Goal: Transaction & Acquisition: Purchase product/service

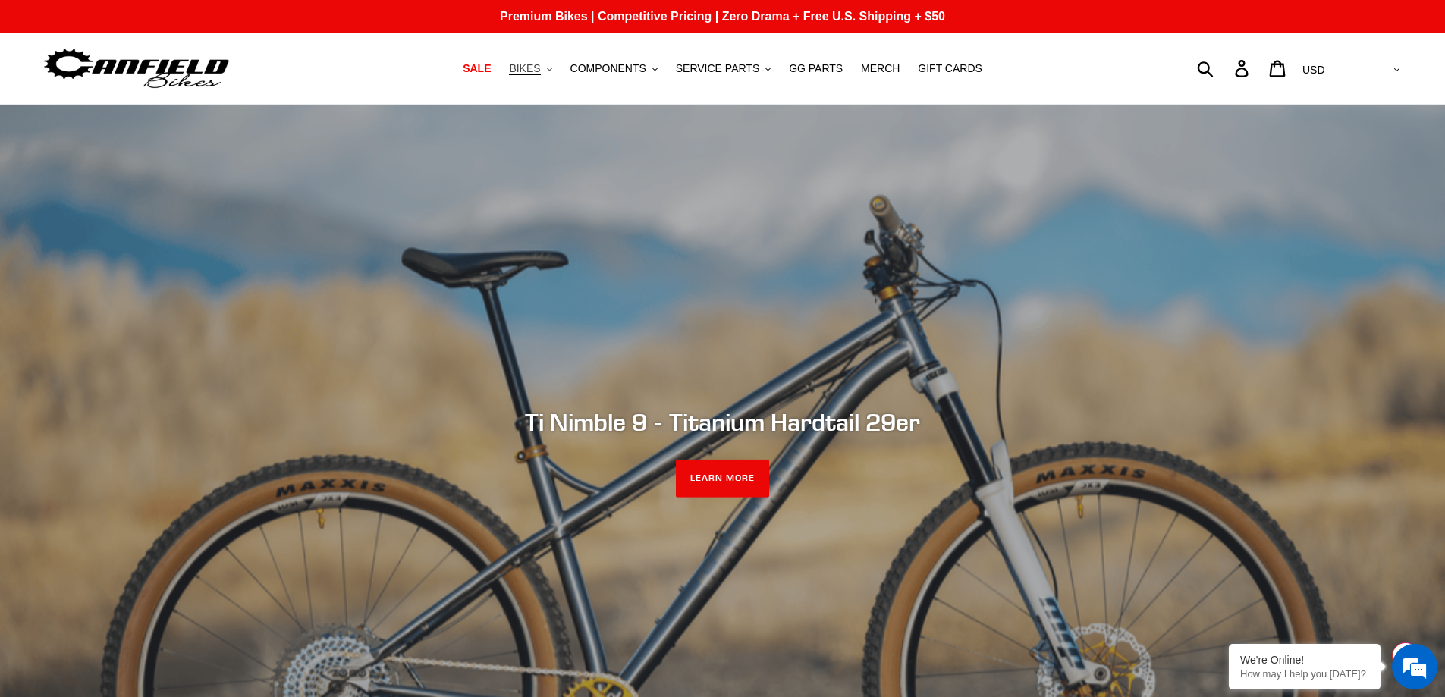
click at [540, 71] on span "BIKES" at bounding box center [524, 68] width 31 height 13
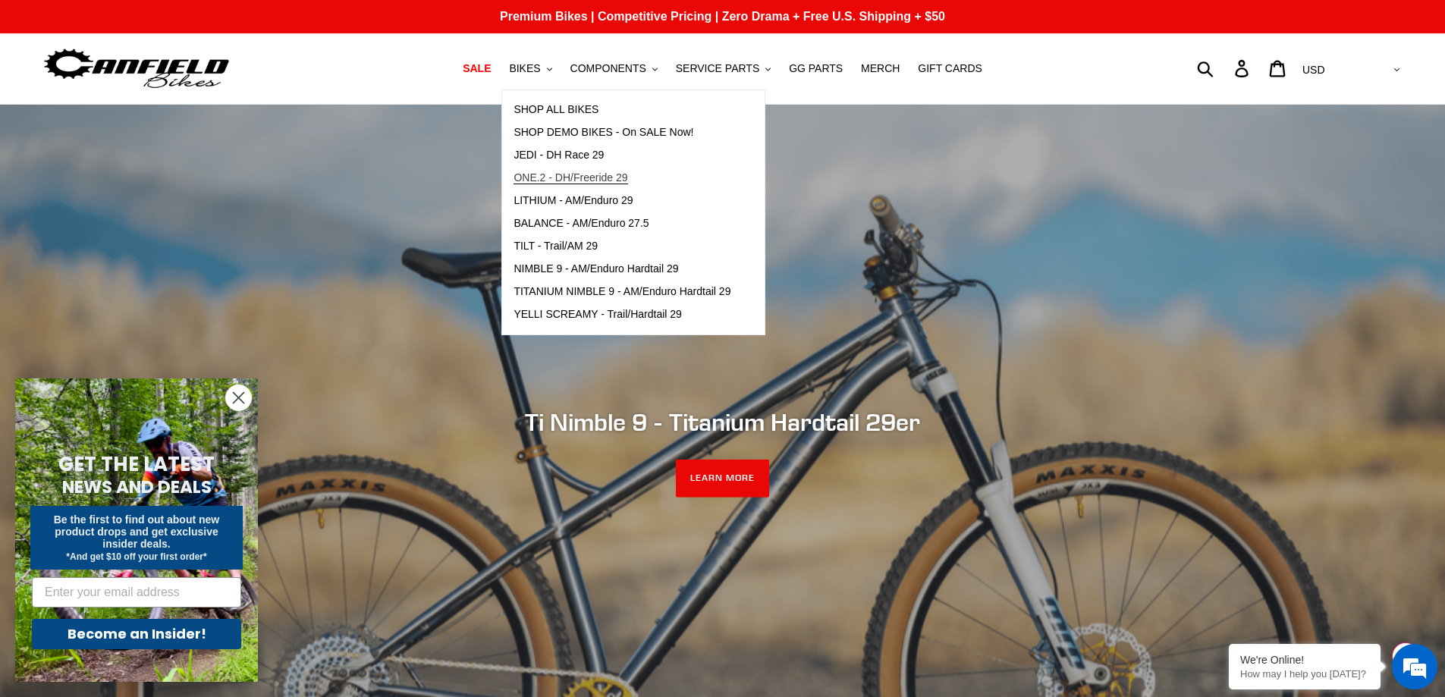
click at [586, 172] on span "ONE.2 - DH/Freeride 29" at bounding box center [571, 177] width 114 height 13
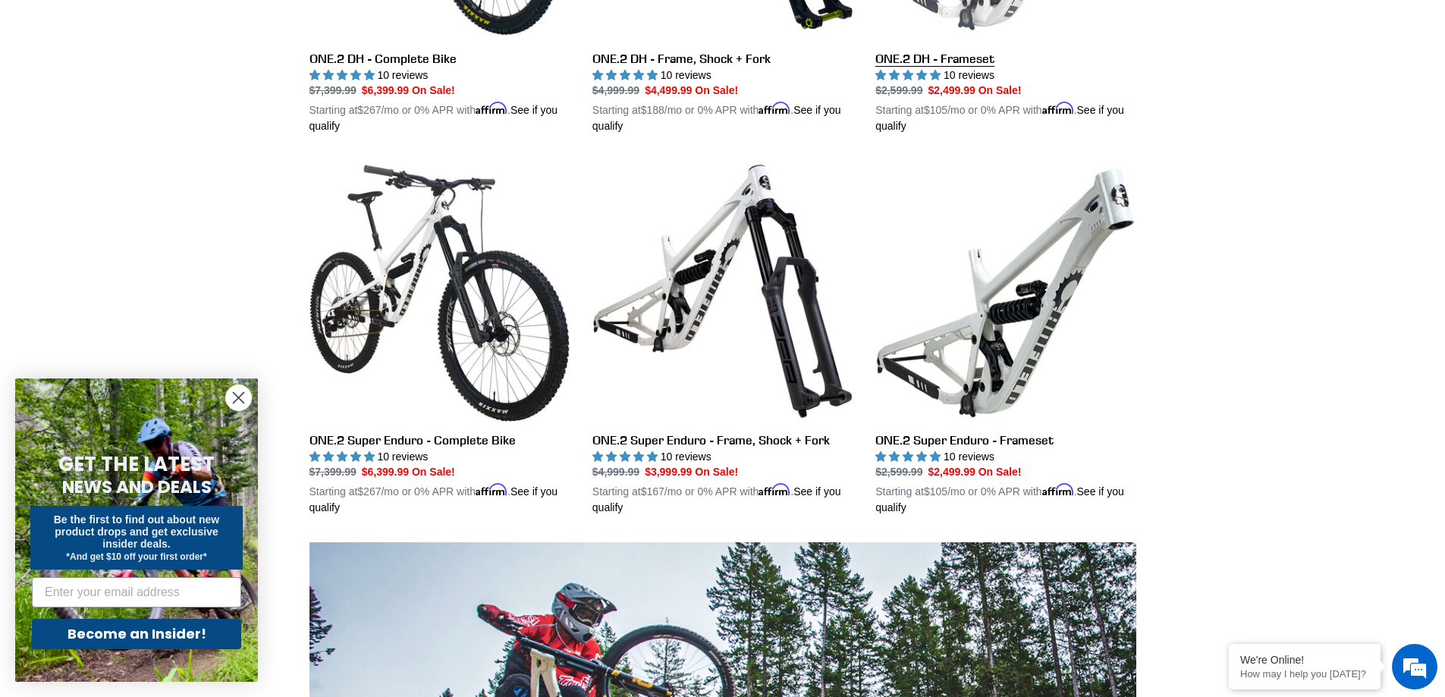
scroll to position [683, 0]
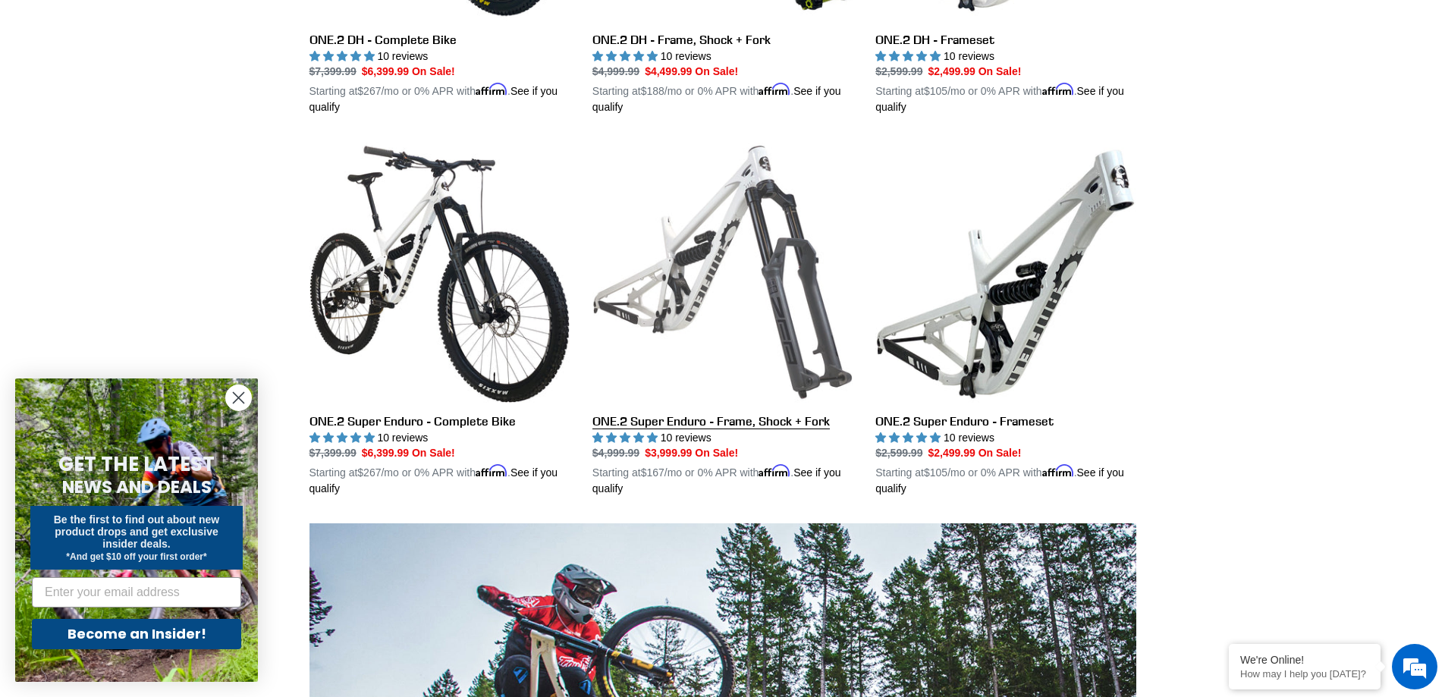
click at [699, 297] on link "ONE.2 Super Enduro - Frame, Shock + Fork" at bounding box center [723, 319] width 260 height 355
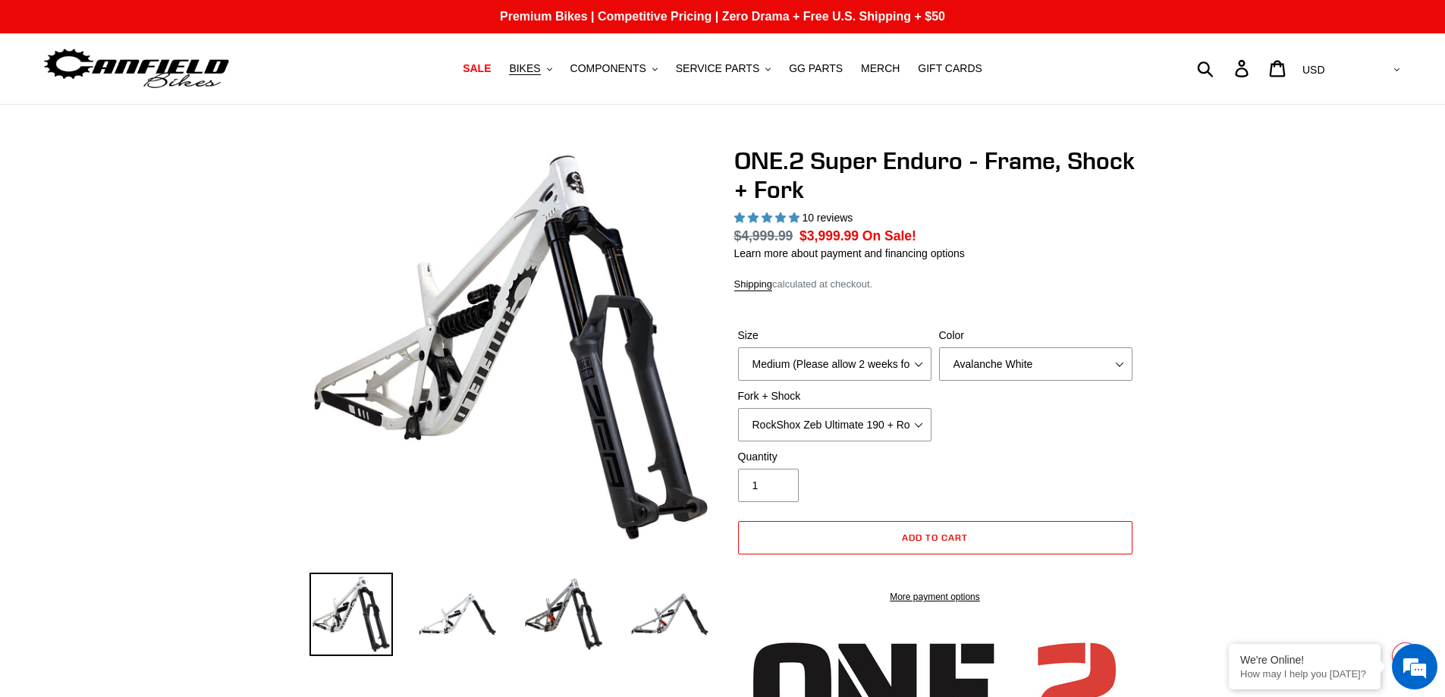
select select "highest-rating"
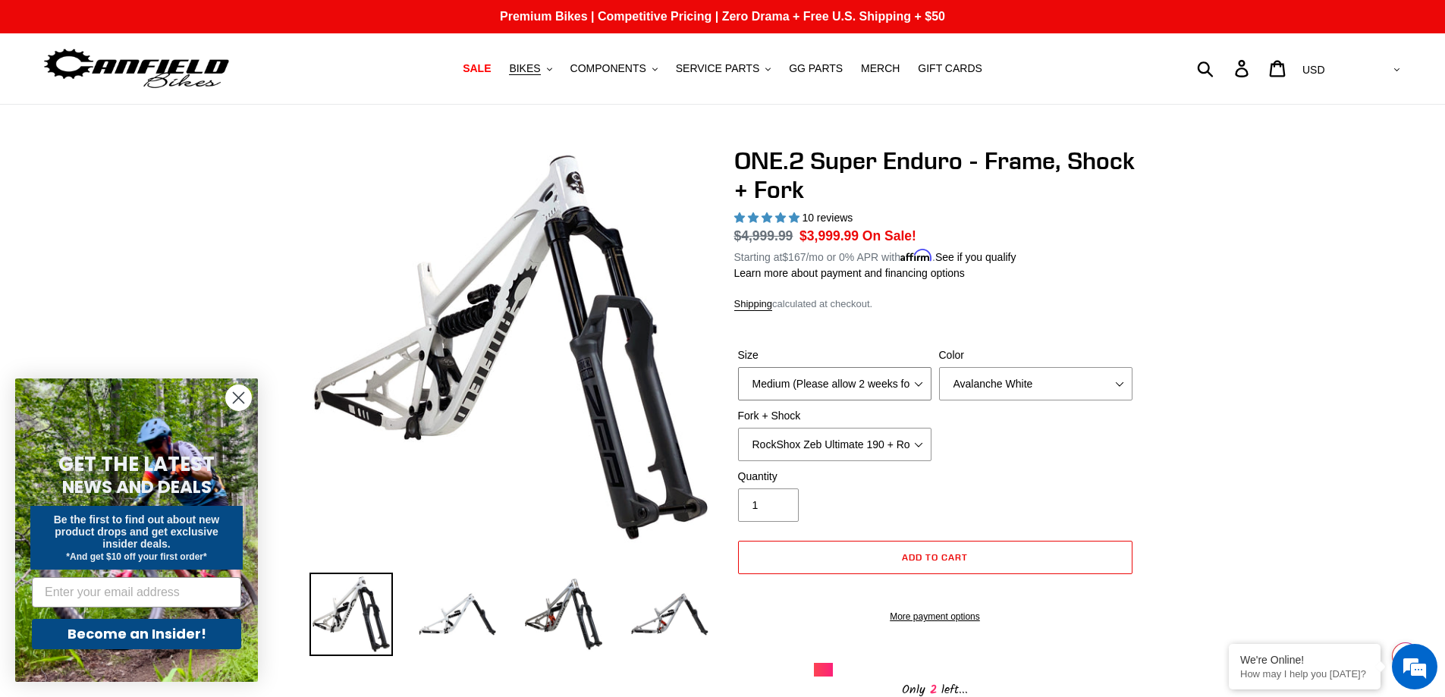
click at [917, 386] on select "Medium (Please allow 2 weeks for delivery) Large (Sold Out)" at bounding box center [834, 383] width 193 height 33
click at [738, 367] on select "Medium (Please allow 2 weeks for delivery) Large (Sold Out)" at bounding box center [834, 383] width 193 height 33
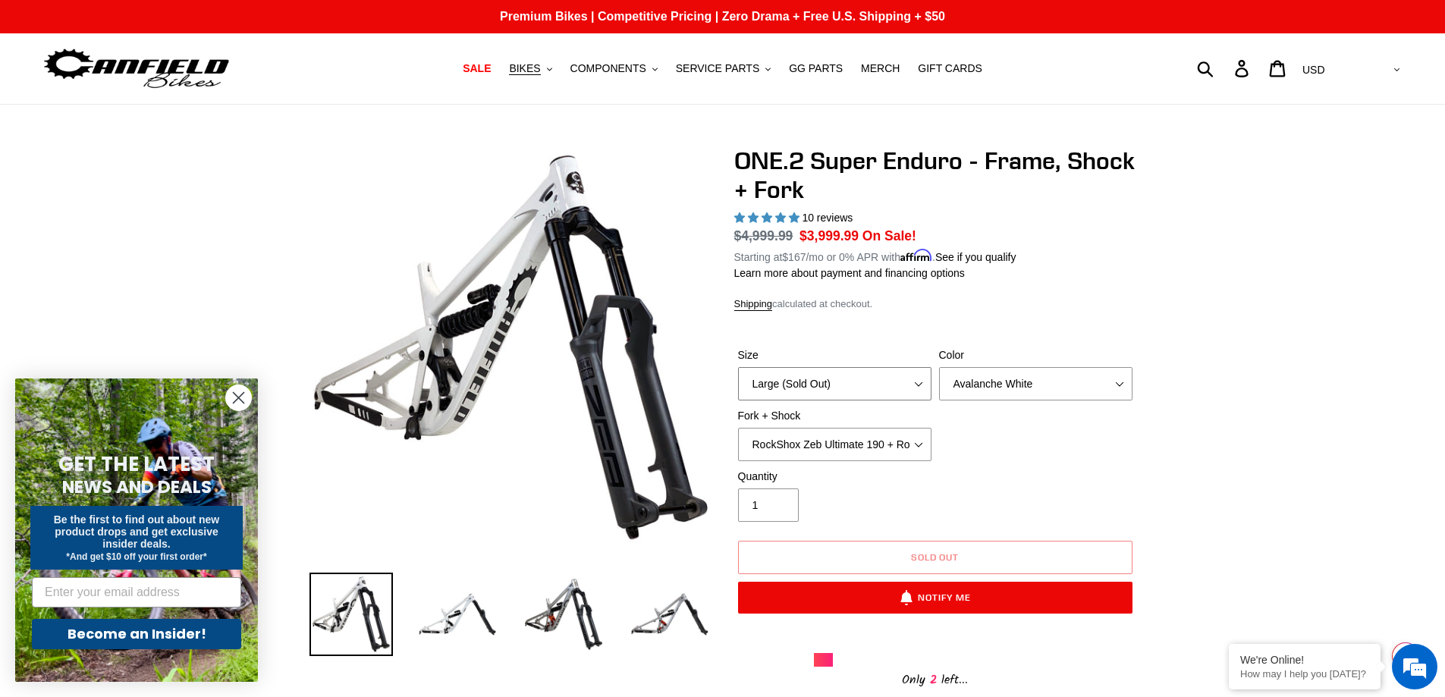
click at [917, 385] on select "Medium (Please allow 2 weeks for delivery) Large (Sold Out)" at bounding box center [834, 383] width 193 height 33
select select "Medium (Please allow 2 weeks for delivery)"
click at [738, 367] on select "Medium (Please allow 2 weeks for delivery) Large (Sold Out)" at bounding box center [834, 383] width 193 height 33
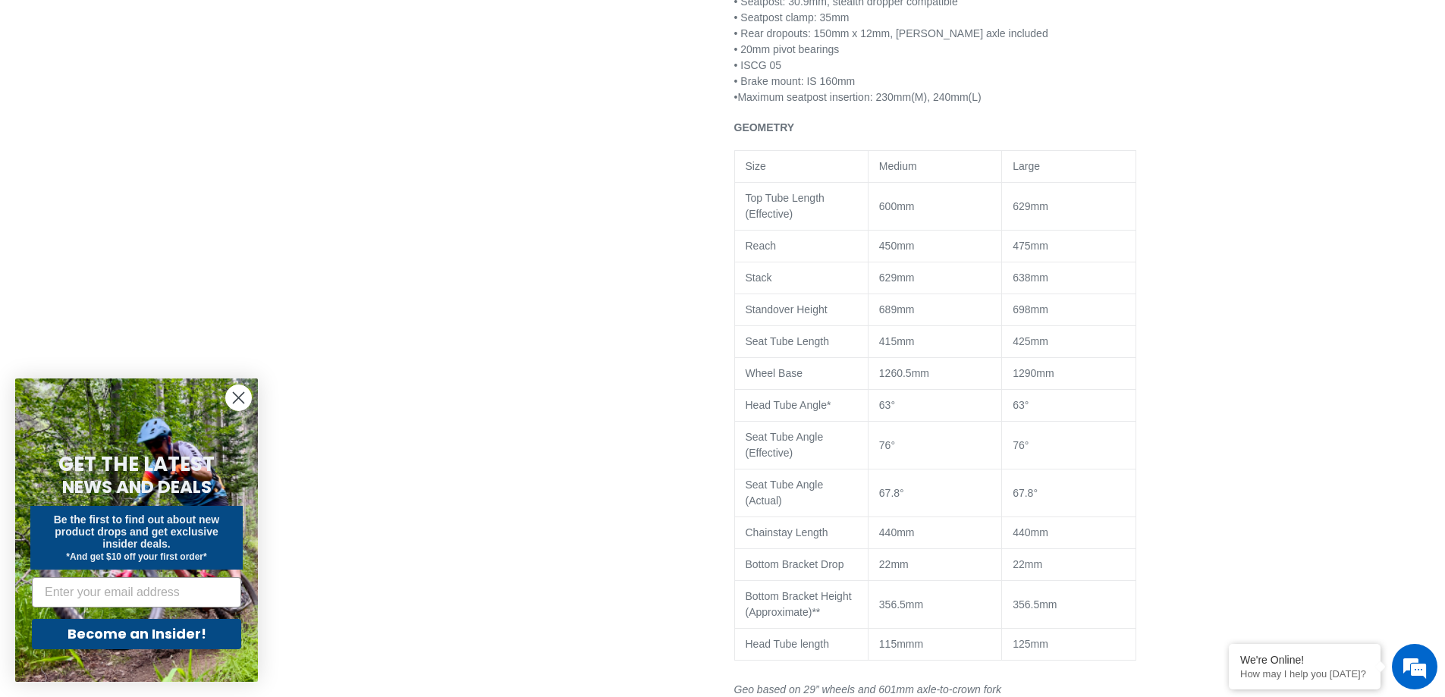
scroll to position [1517, 0]
